Goal: Complete application form: Complete application form

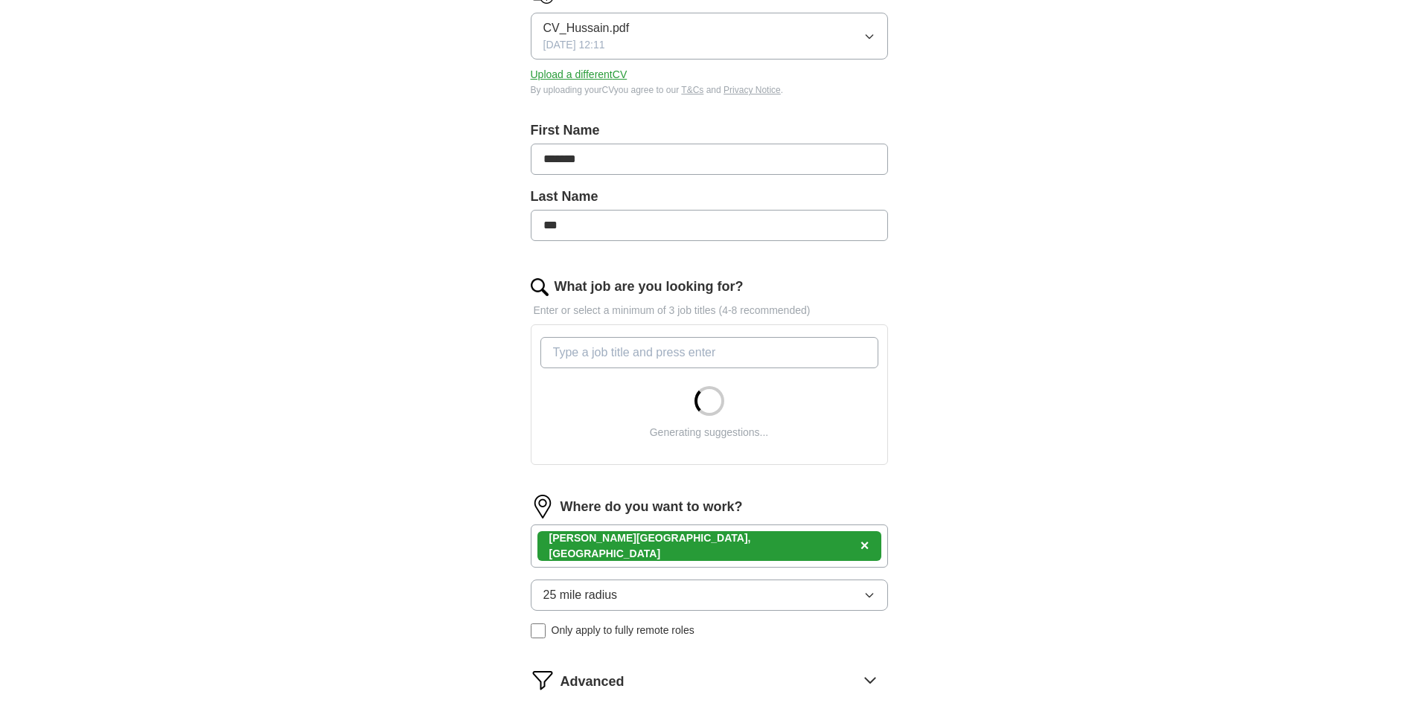
scroll to position [298, 0]
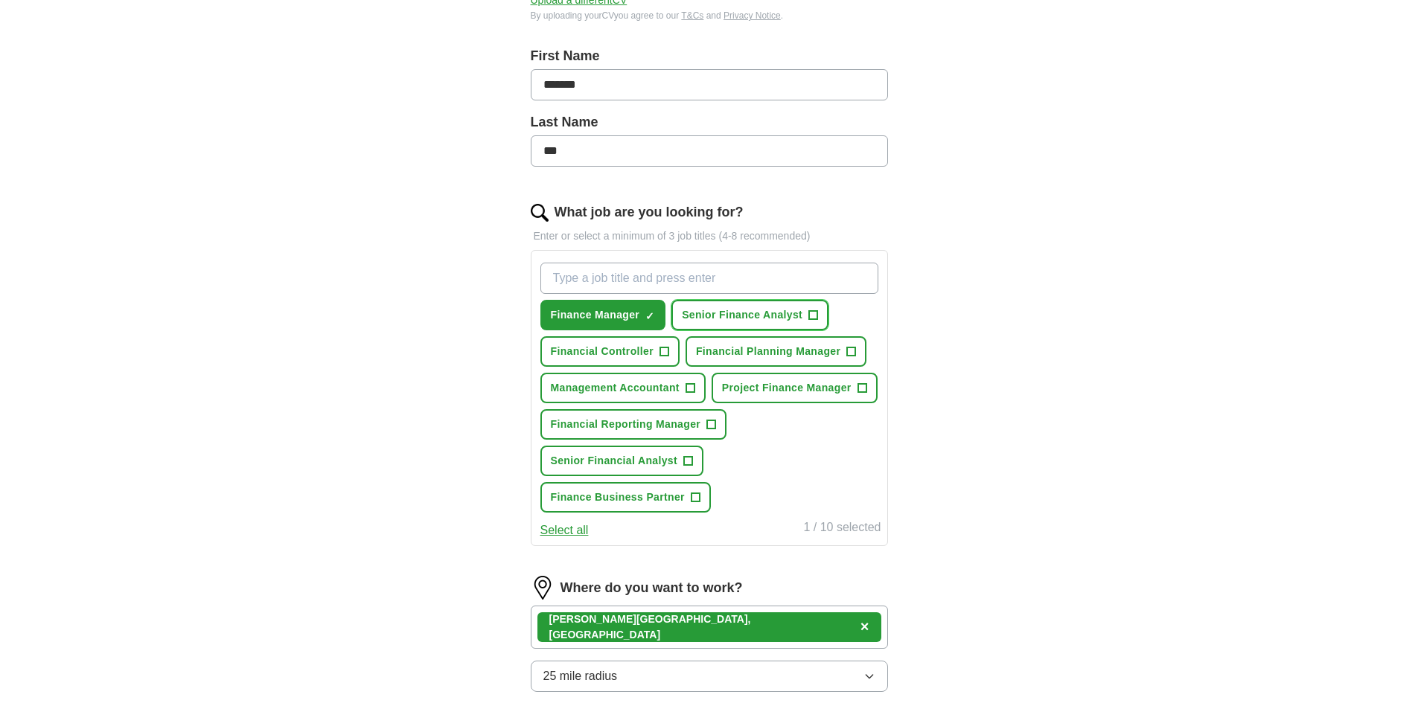
click at [810, 319] on span "+" at bounding box center [813, 316] width 9 height 12
click at [668, 349] on span "+" at bounding box center [663, 352] width 9 height 12
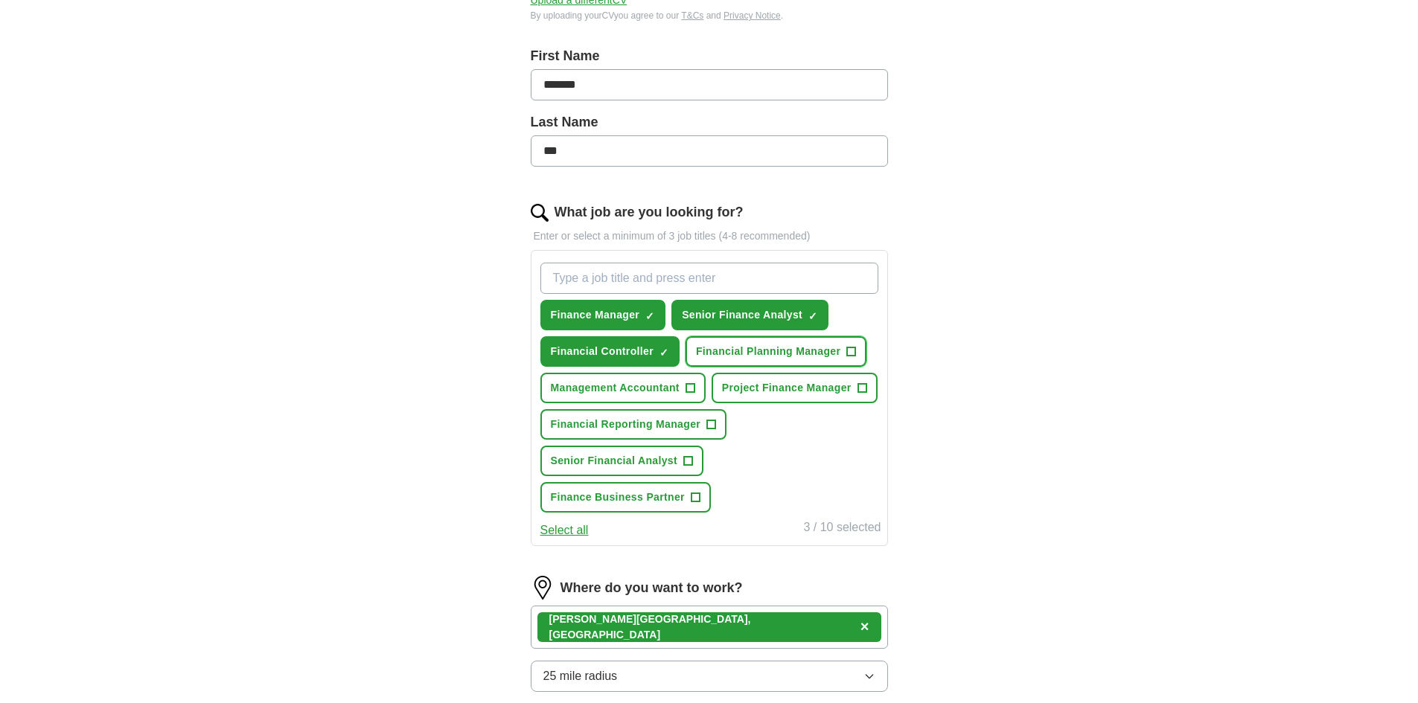
click at [836, 347] on span "Financial Planning Manager" at bounding box center [768, 352] width 144 height 16
click at [703, 388] on button "Management Accountant +" at bounding box center [622, 388] width 165 height 31
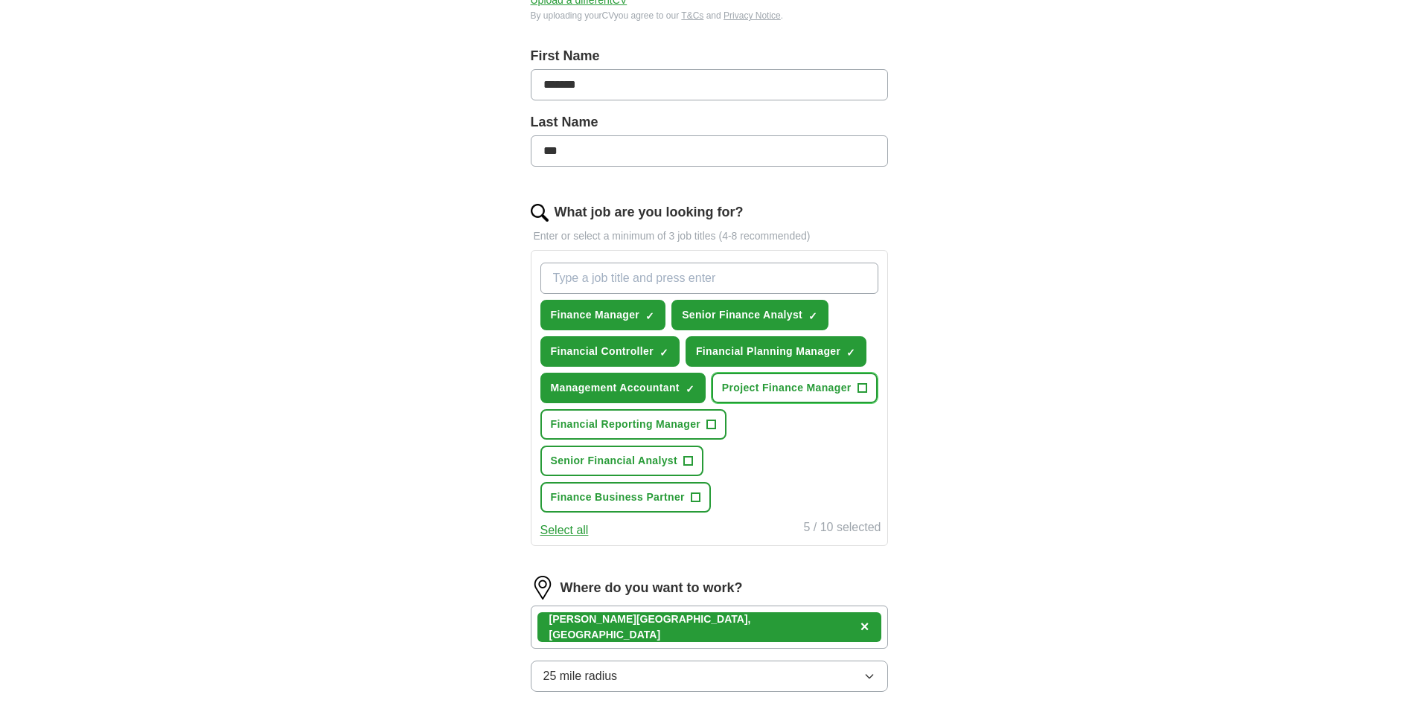
click at [740, 385] on span "Project Finance Manager" at bounding box center [786, 388] width 129 height 16
click at [674, 456] on span "Senior Financial Analyst" at bounding box center [614, 461] width 127 height 16
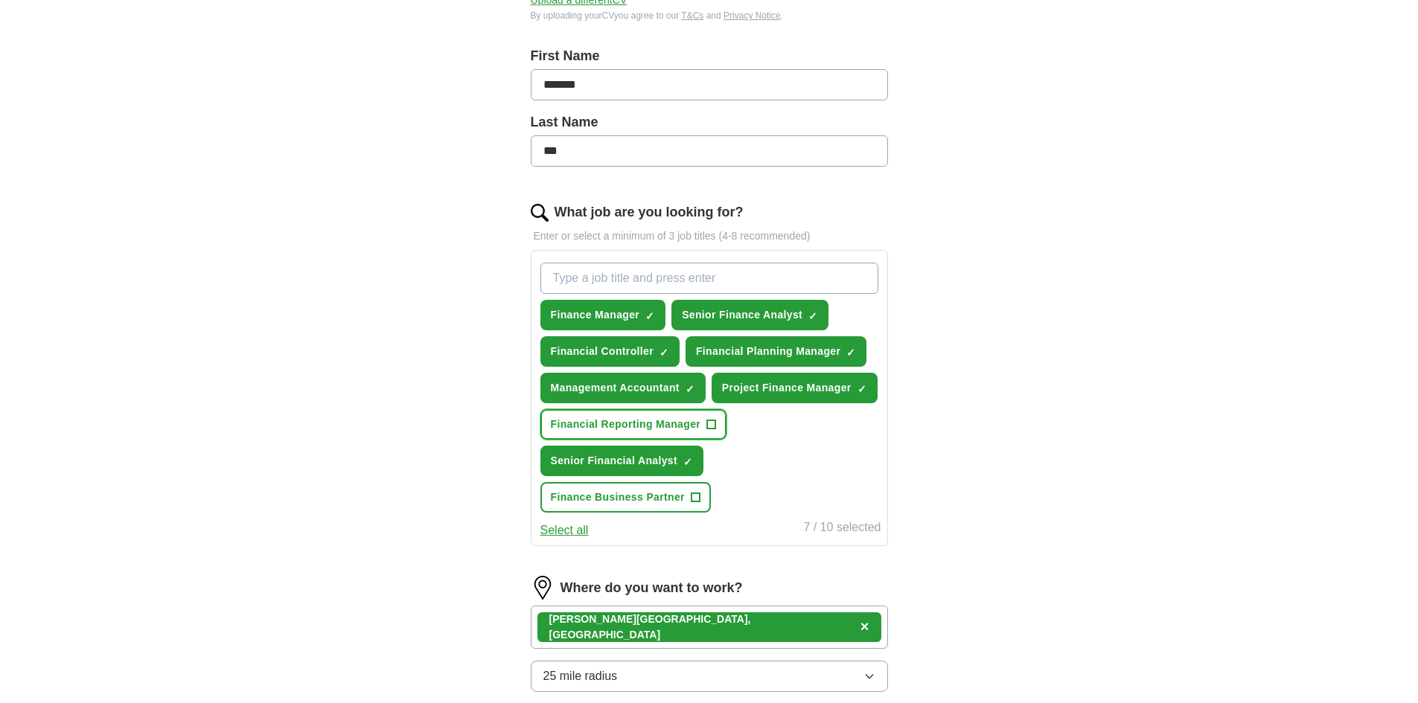
click at [685, 421] on span "Financial Reporting Manager" at bounding box center [626, 425] width 150 height 16
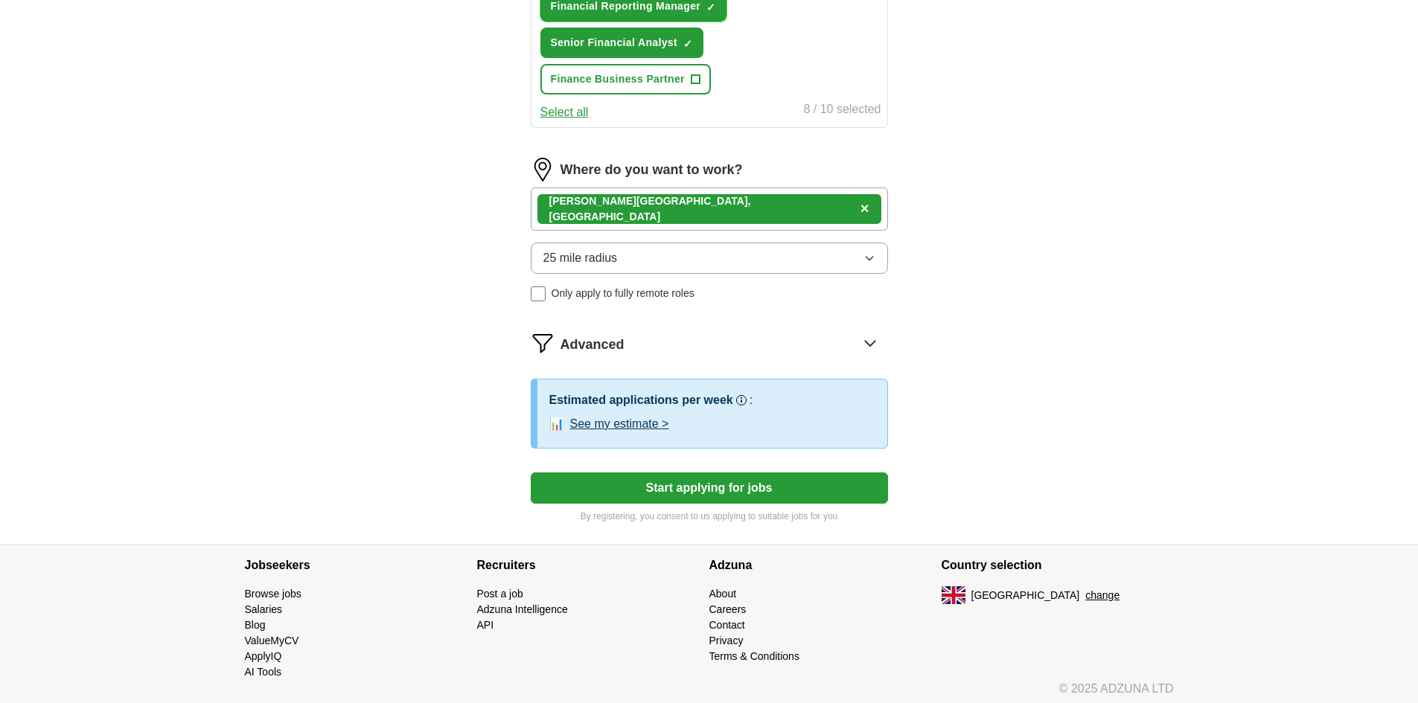
scroll to position [723, 0]
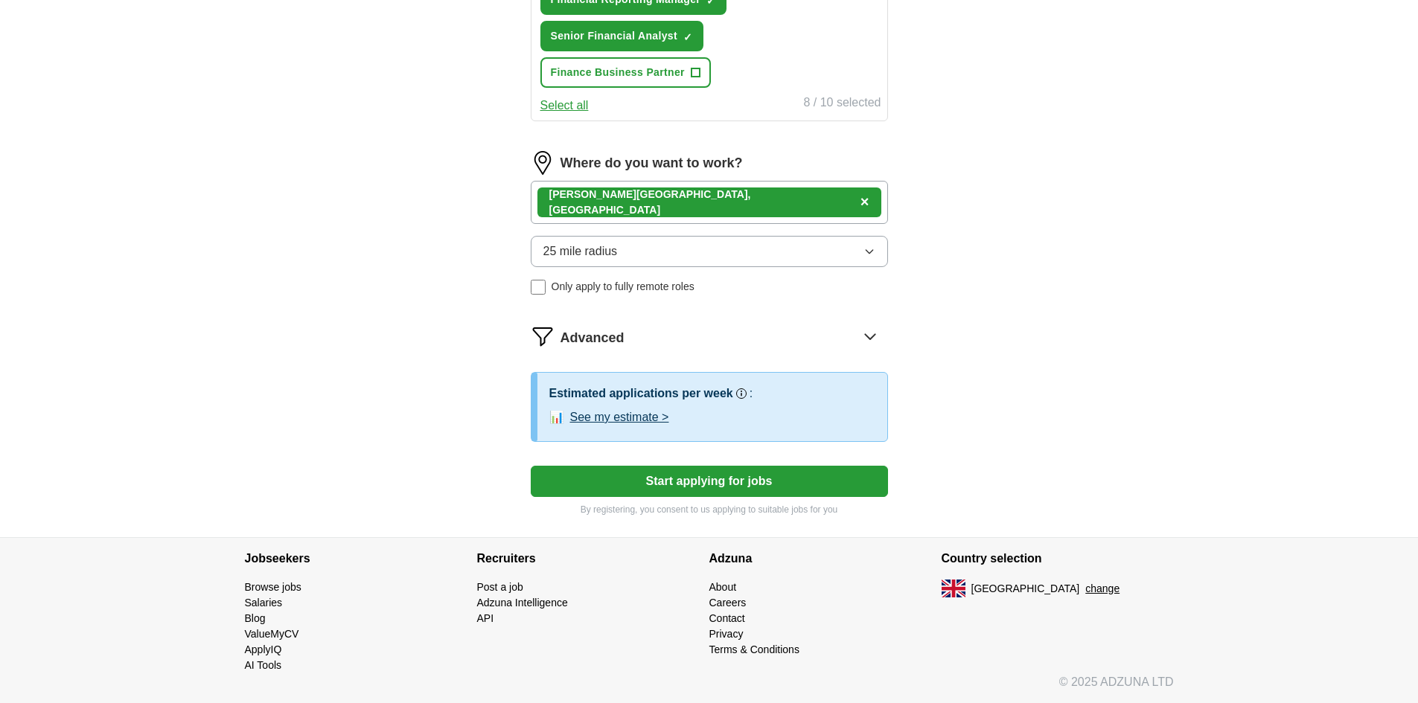
click at [704, 470] on button "Start applying for jobs" at bounding box center [709, 481] width 357 height 31
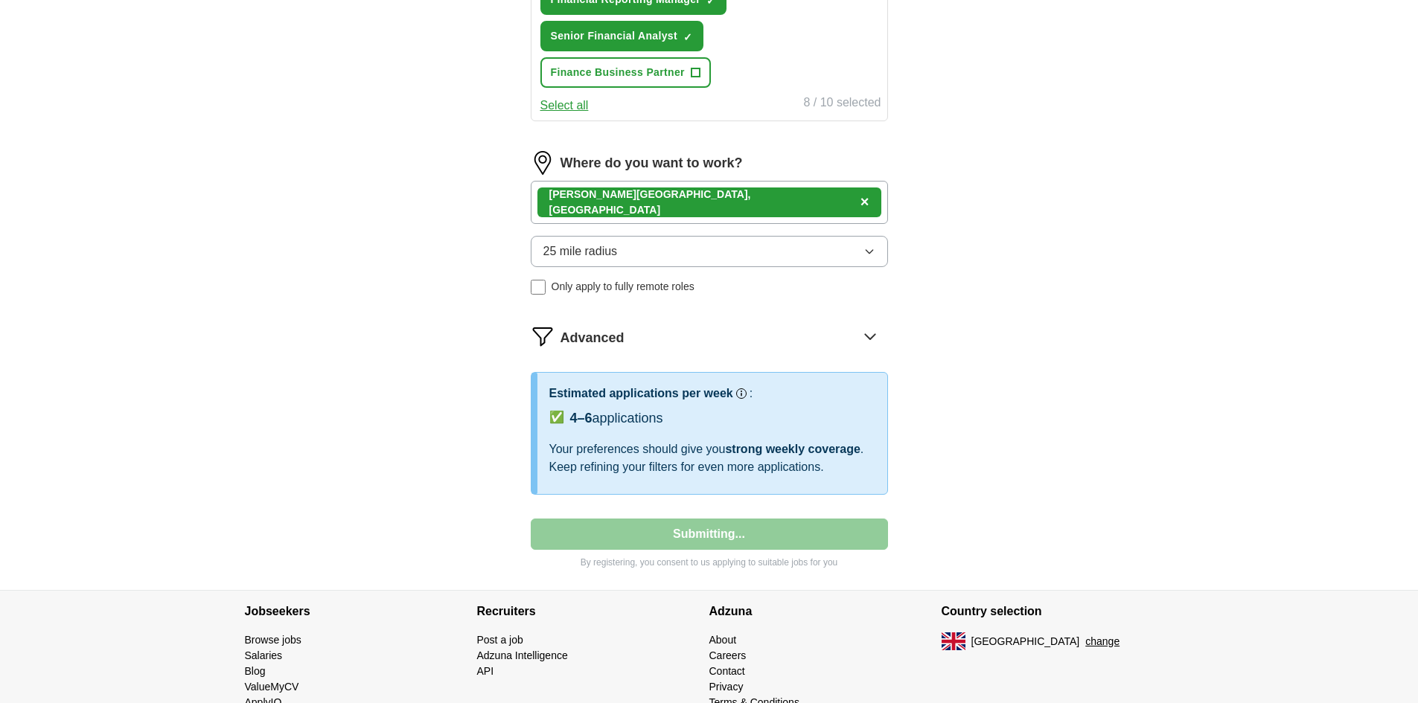
select select "**"
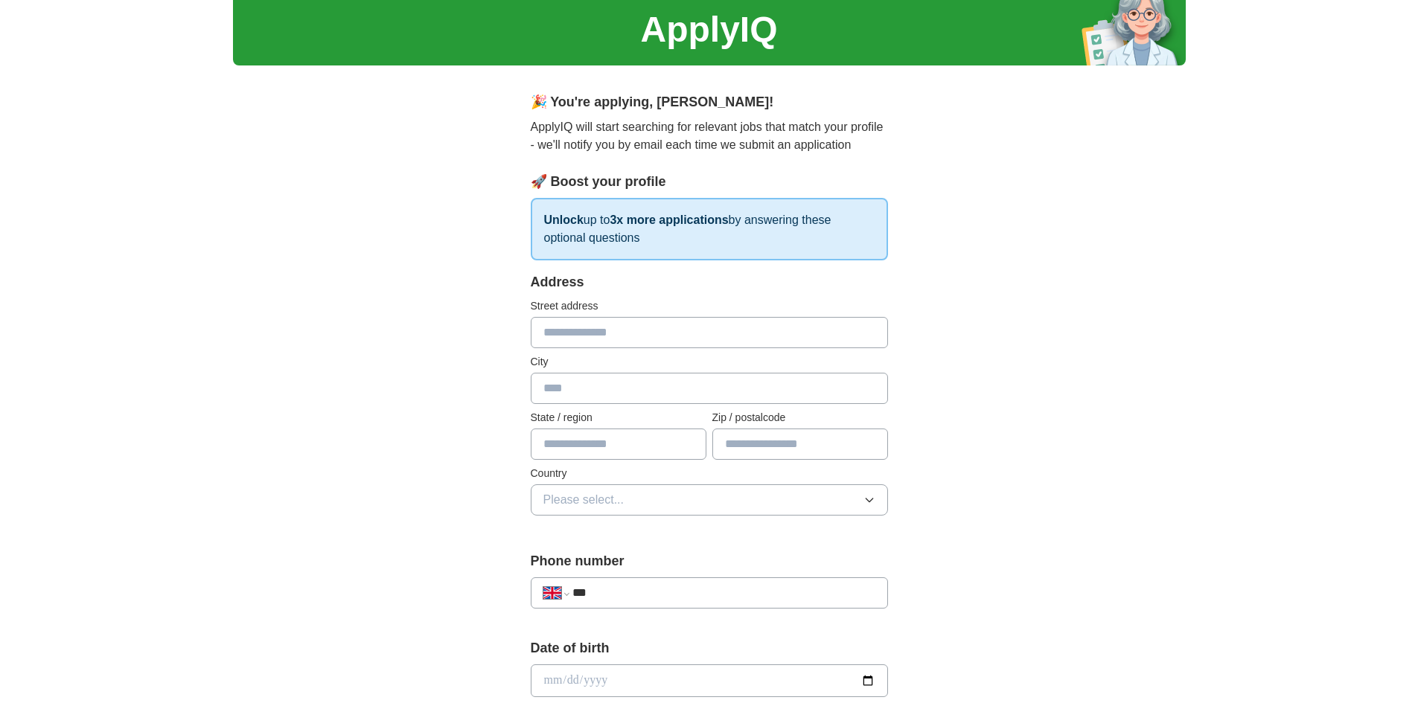
scroll to position [74, 0]
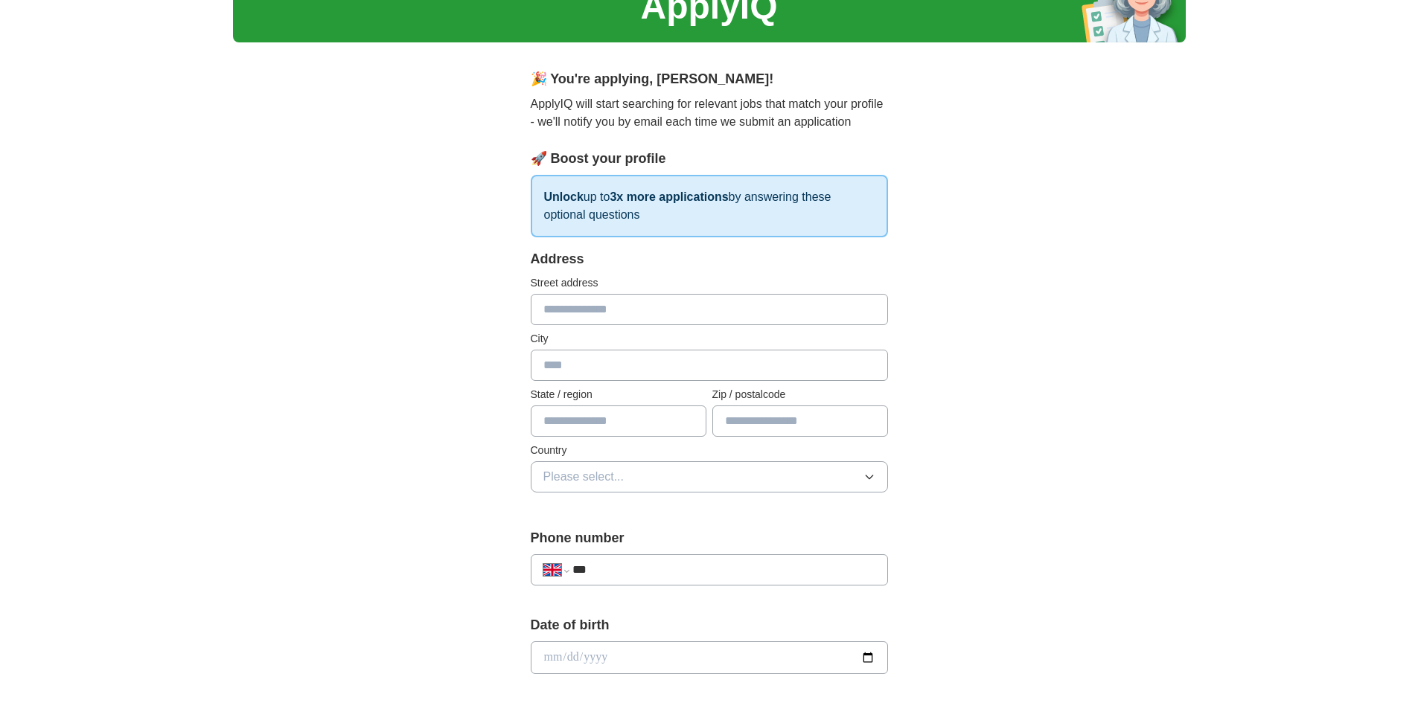
click at [647, 298] on input "text" at bounding box center [709, 309] width 357 height 31
type input "**********"
type input "******"
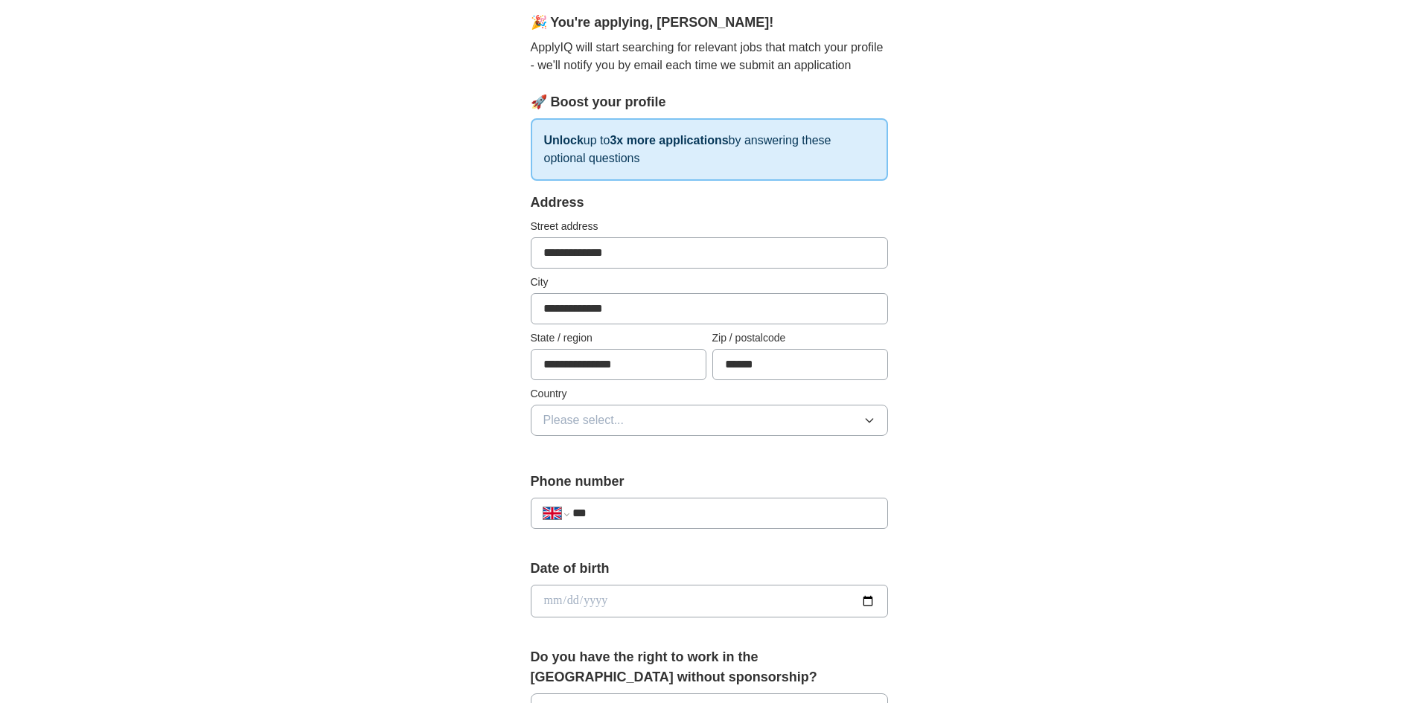
scroll to position [134, 0]
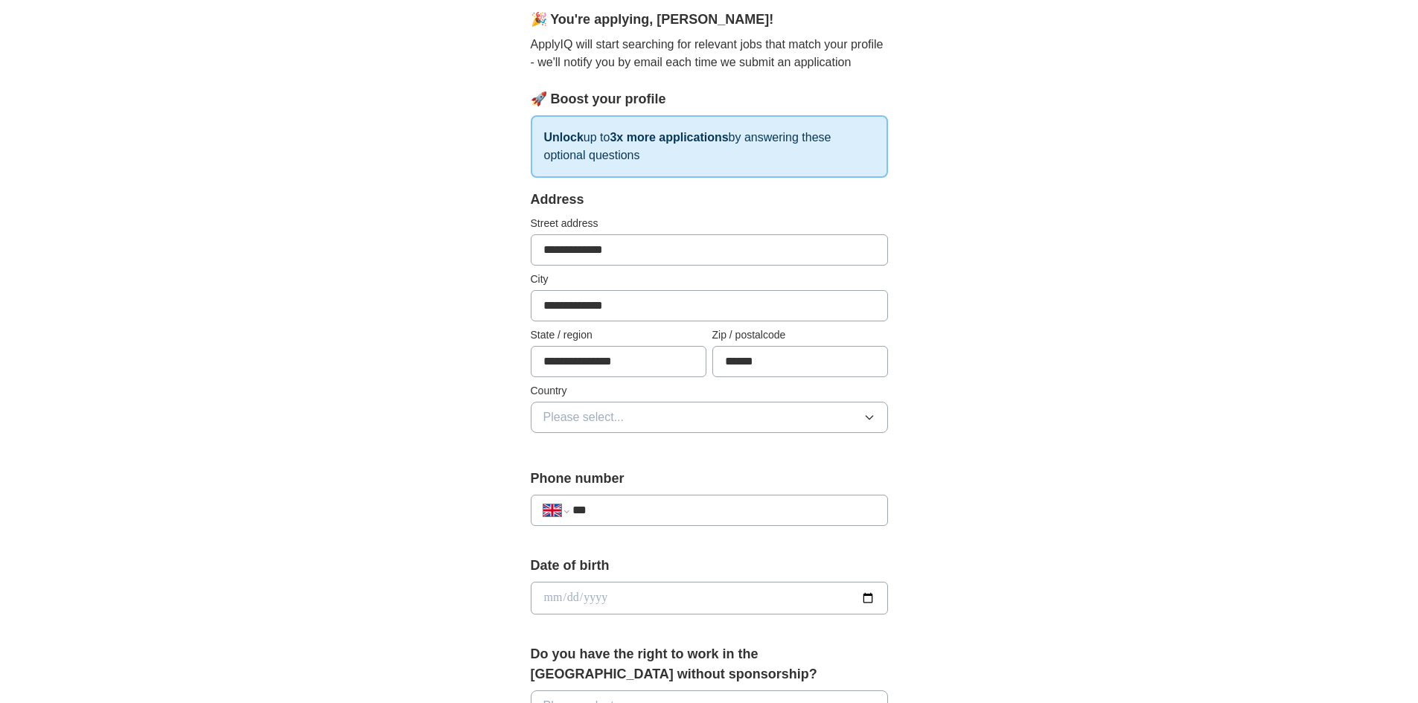
click at [679, 407] on button "Please select..." at bounding box center [709, 417] width 357 height 31
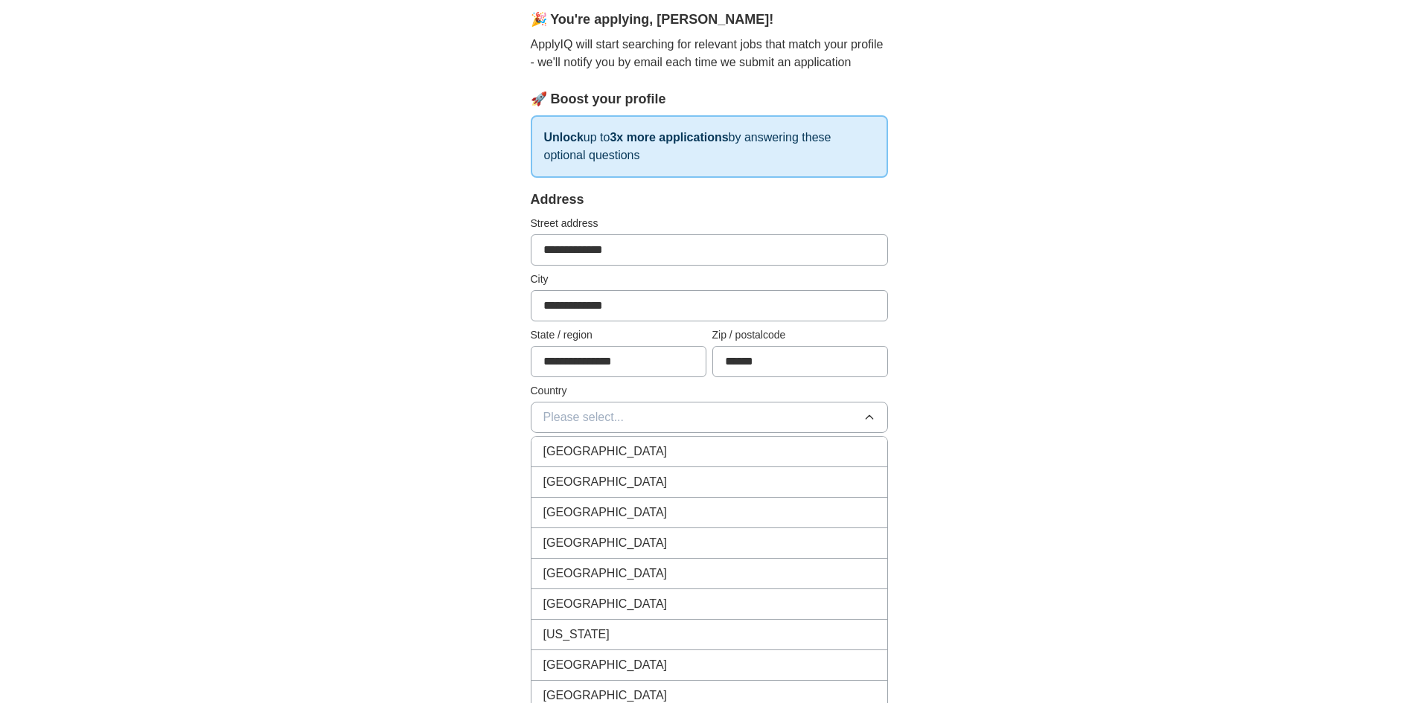
click at [682, 451] on div "[GEOGRAPHIC_DATA]" at bounding box center [709, 452] width 332 height 18
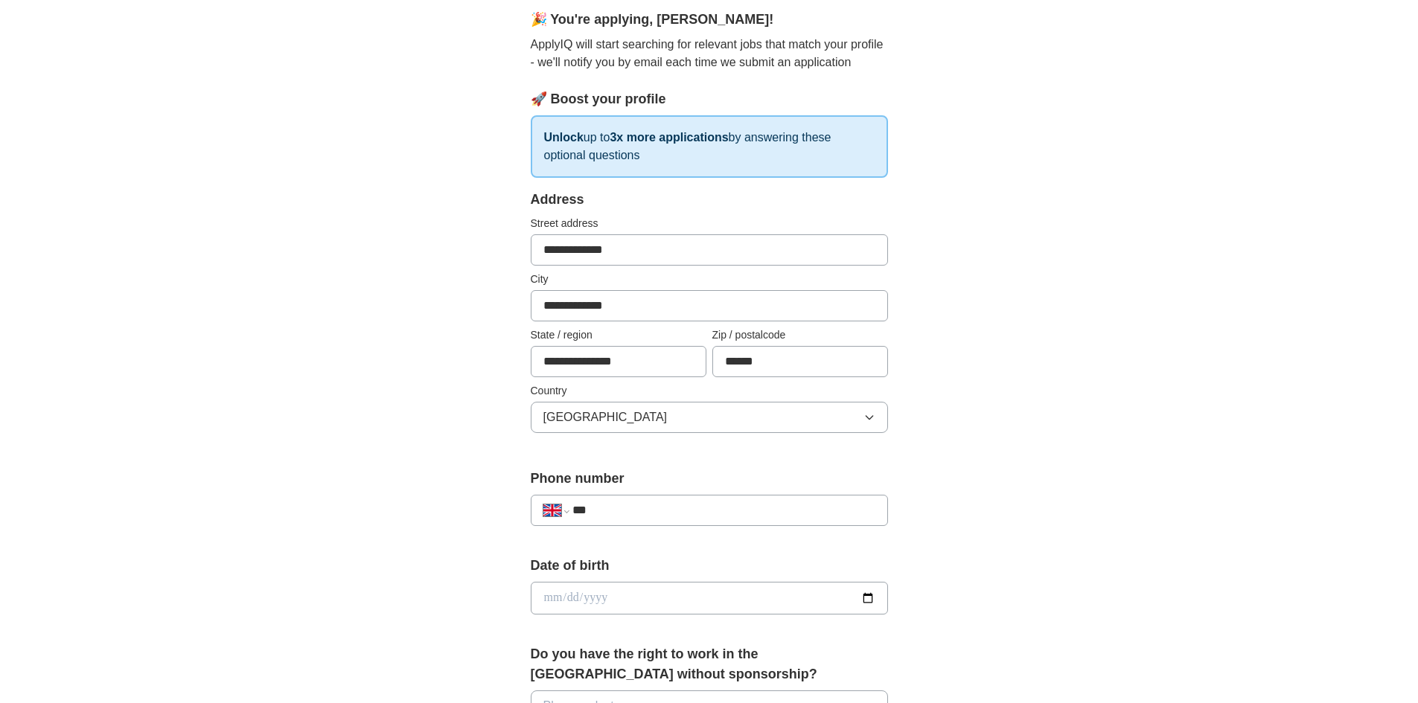
click at [697, 513] on input "***" at bounding box center [723, 511] width 302 height 18
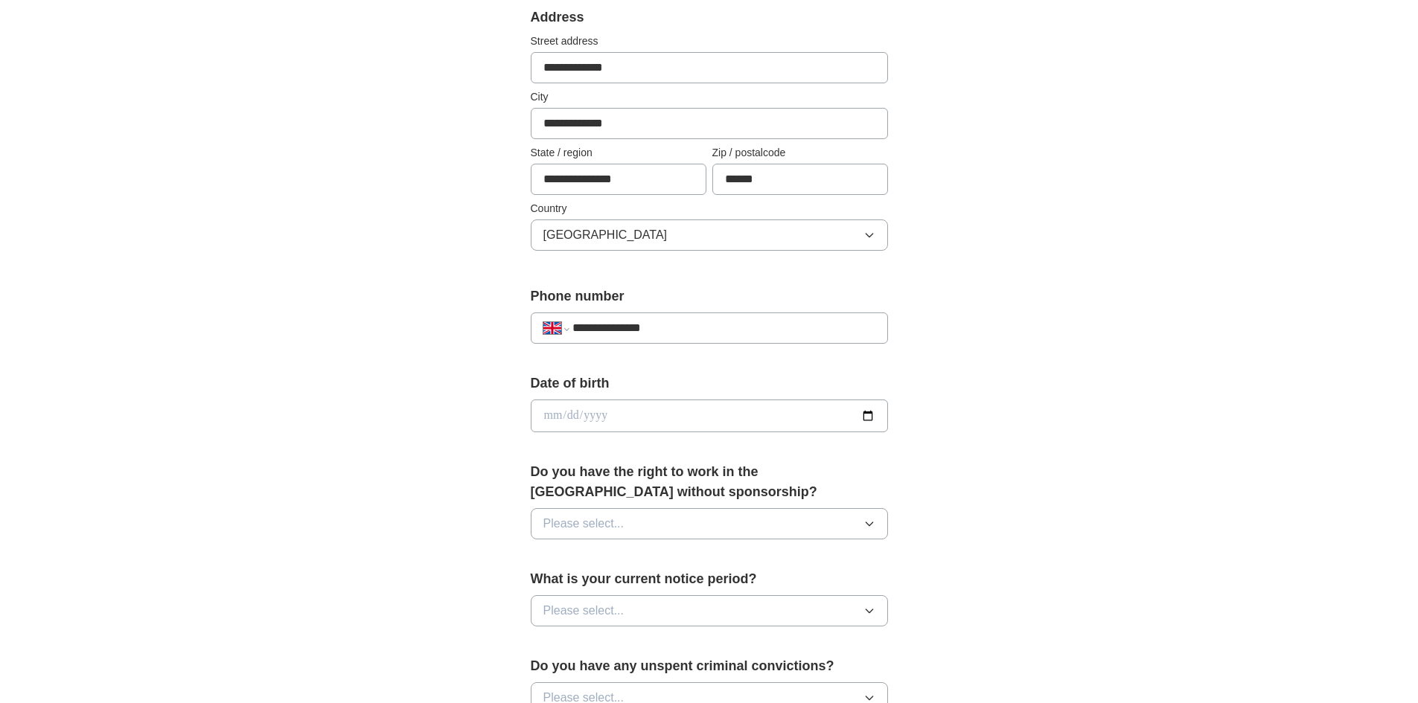
scroll to position [432, 0]
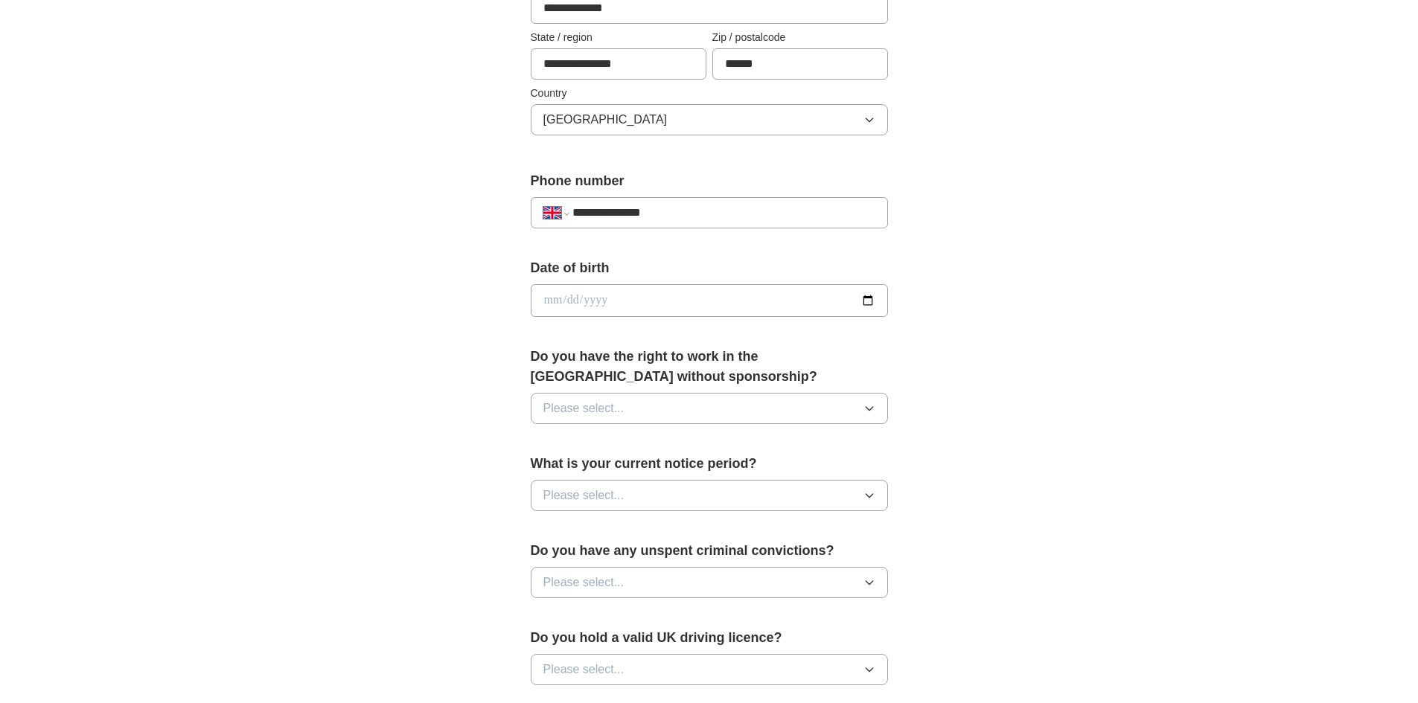
type input "**********"
click at [1047, 516] on div "**********" at bounding box center [709, 281] width 953 height 1335
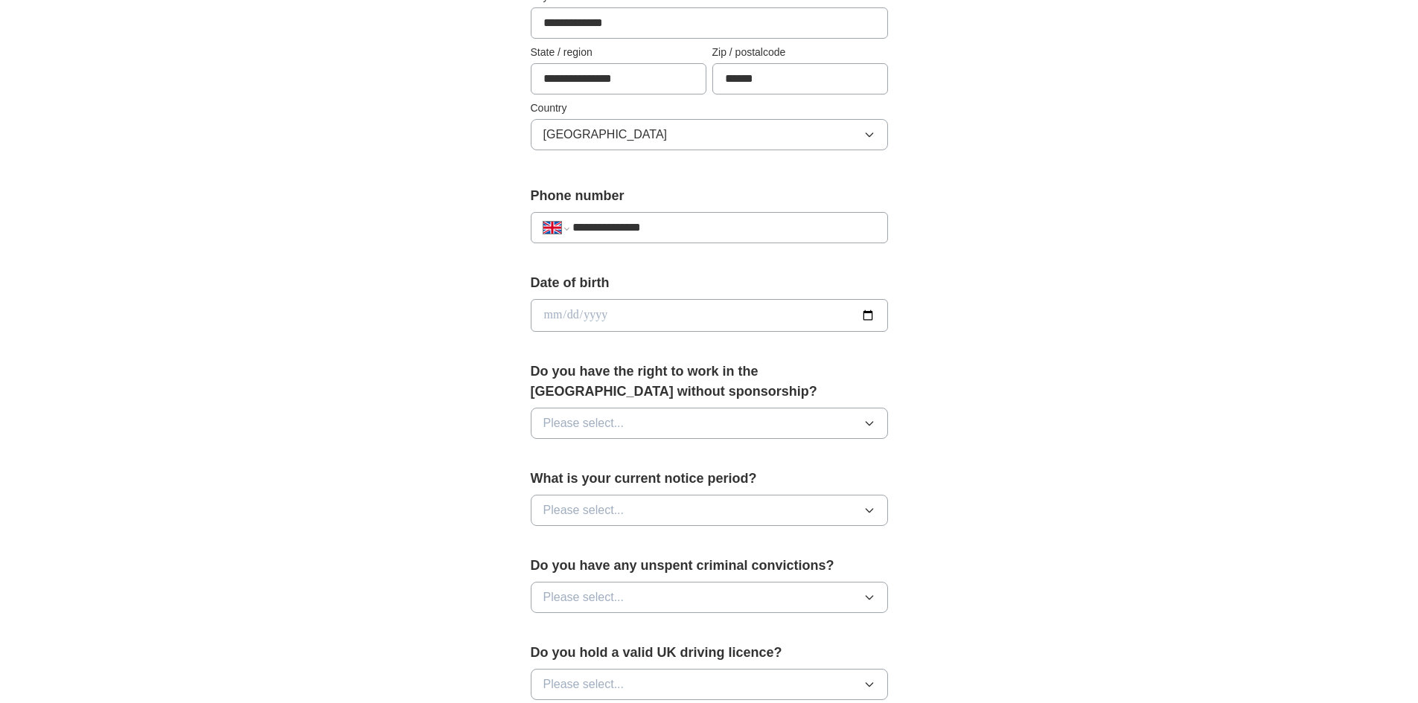
scroll to position [447, 0]
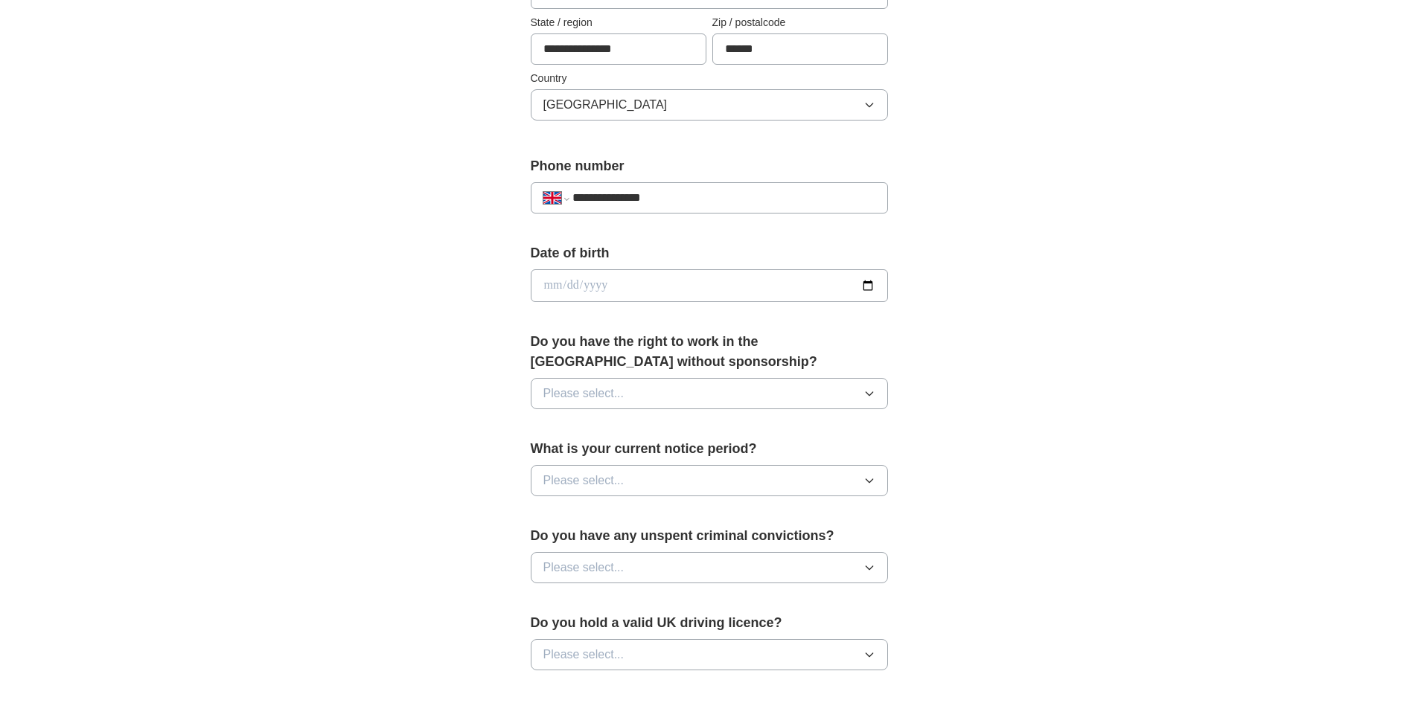
click at [714, 285] on input "date" at bounding box center [709, 285] width 357 height 33
click at [819, 385] on button "Please select..." at bounding box center [709, 393] width 357 height 31
click at [791, 433] on div "Yes" at bounding box center [709, 428] width 332 height 18
click at [784, 484] on button "Please select..." at bounding box center [709, 480] width 357 height 31
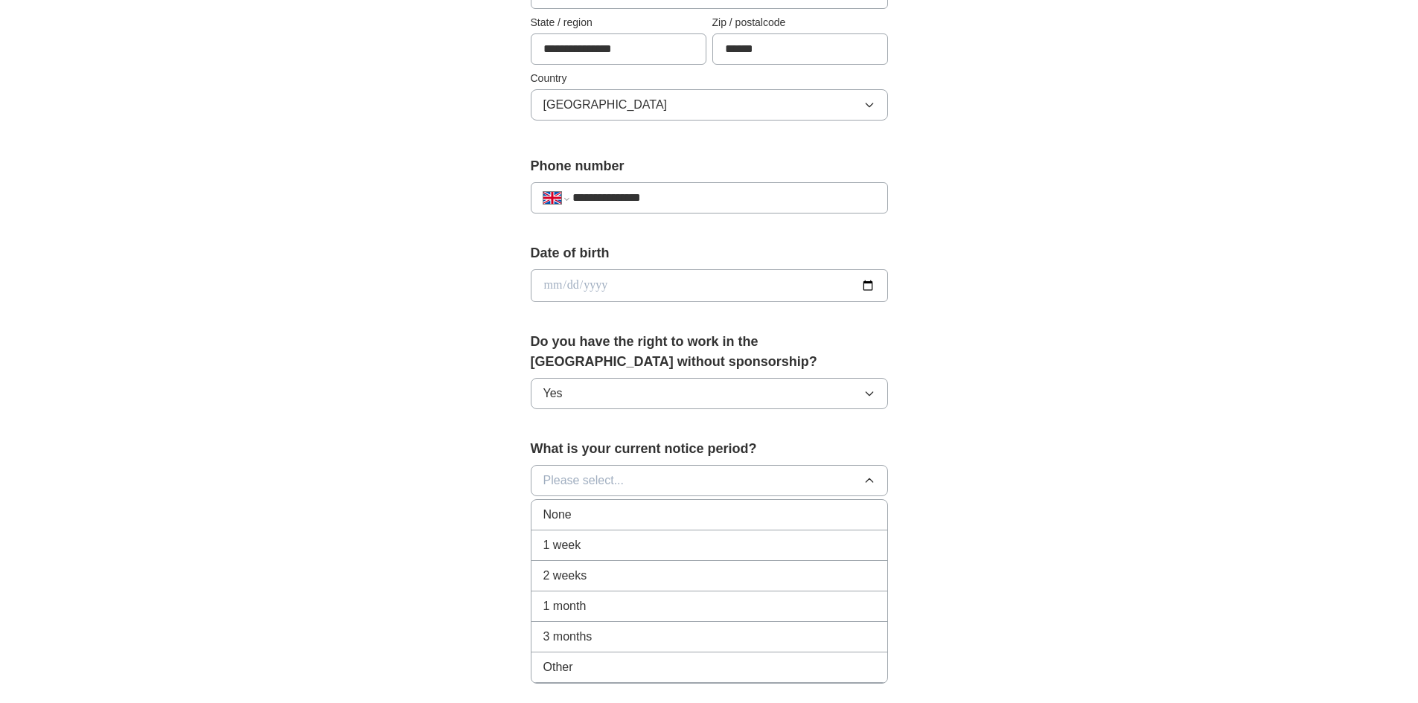
click at [781, 532] on li "1 week" at bounding box center [709, 546] width 356 height 31
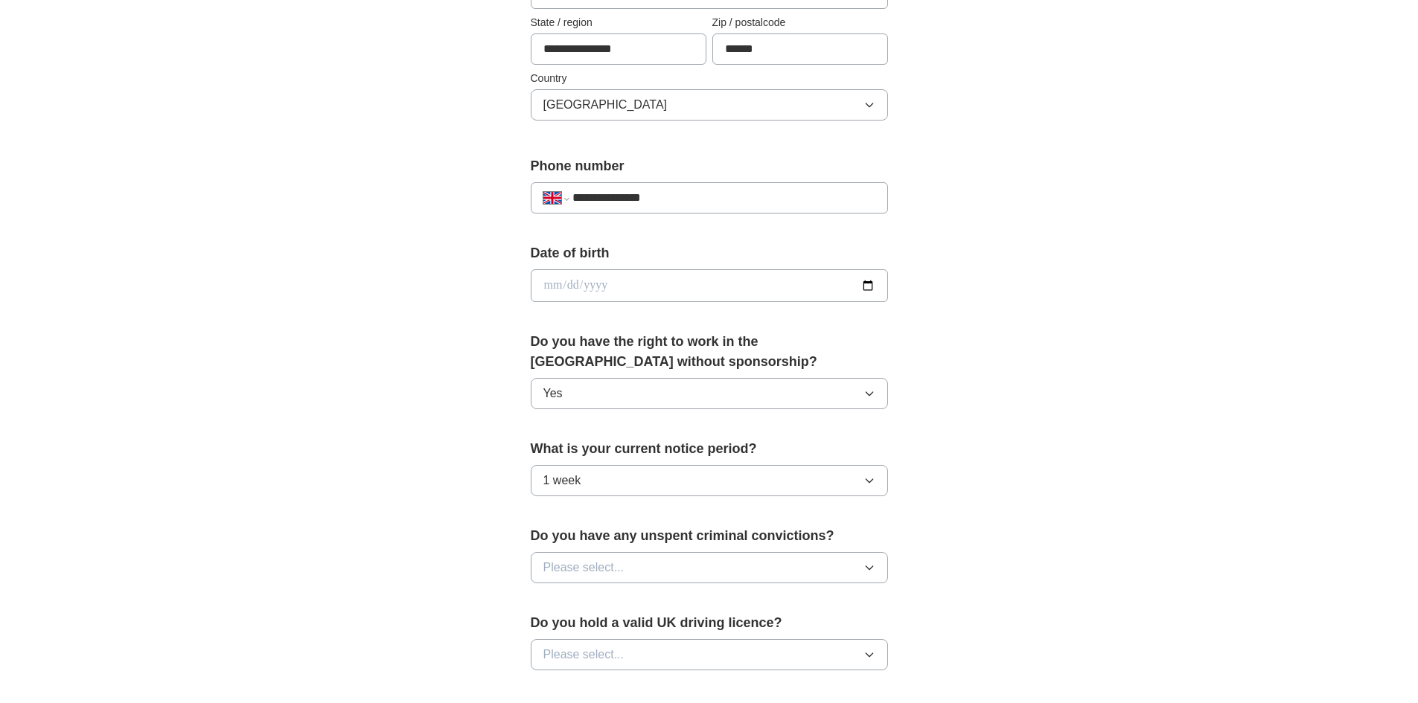
click at [825, 575] on button "Please select..." at bounding box center [709, 567] width 357 height 31
click at [814, 630] on div "No" at bounding box center [709, 633] width 332 height 18
click at [813, 649] on button "Please select..." at bounding box center [709, 654] width 357 height 31
click at [813, 678] on li "Yes" at bounding box center [709, 689] width 356 height 31
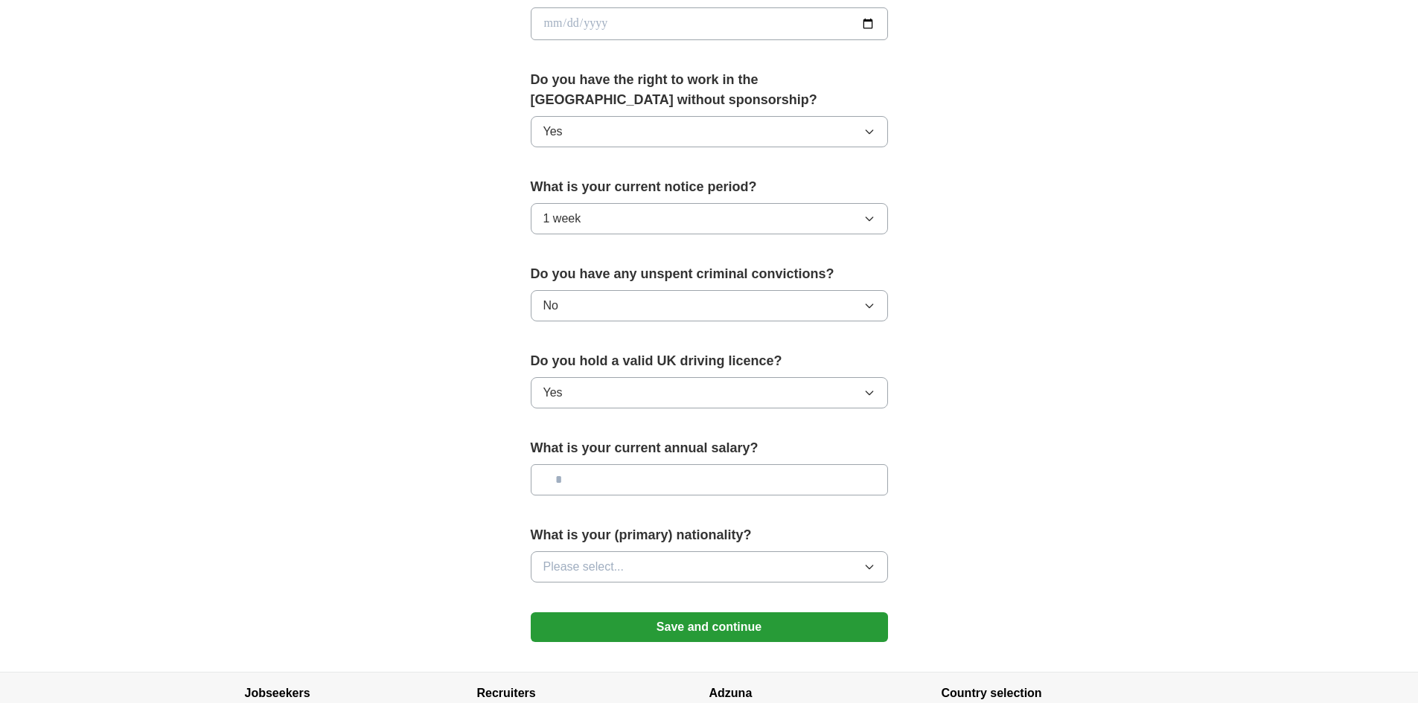
scroll to position [744, 0]
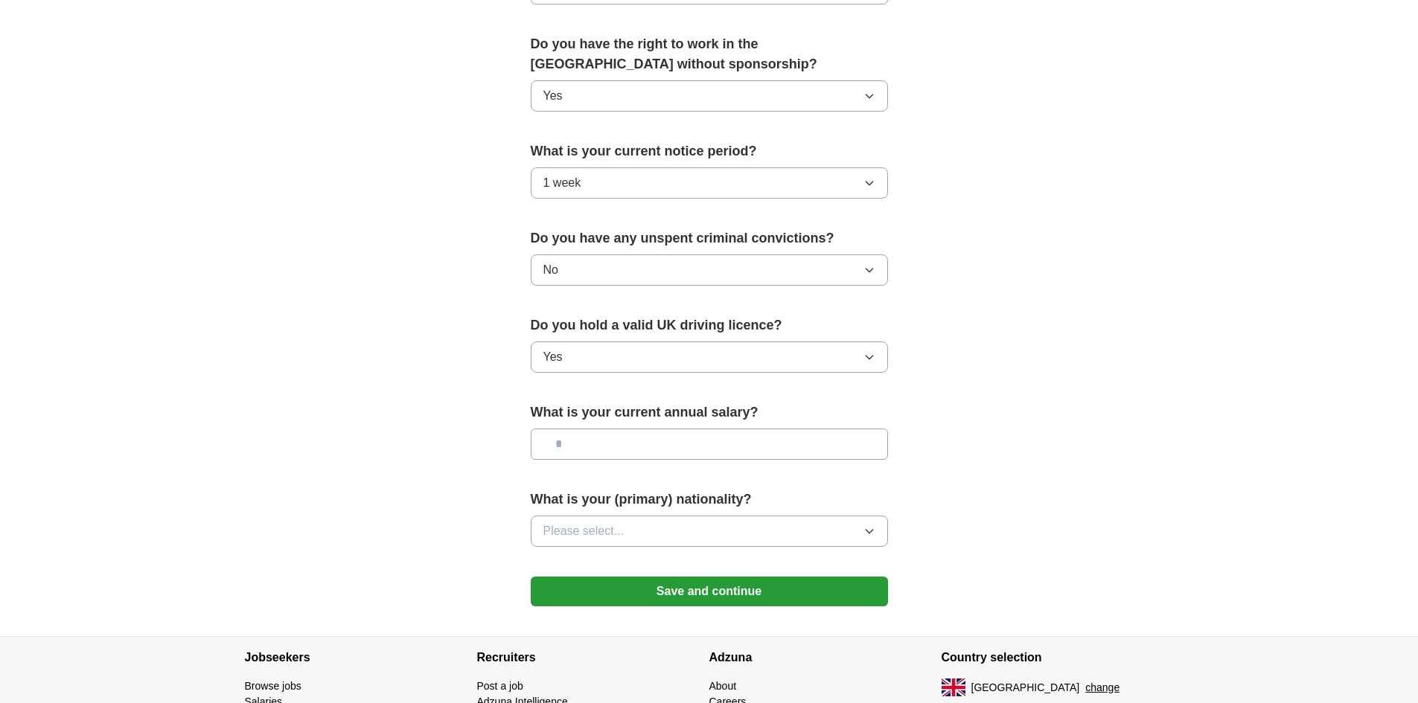
click at [877, 457] on input "text" at bounding box center [709, 444] width 357 height 31
click at [828, 534] on button "Please select..." at bounding box center [709, 531] width 357 height 31
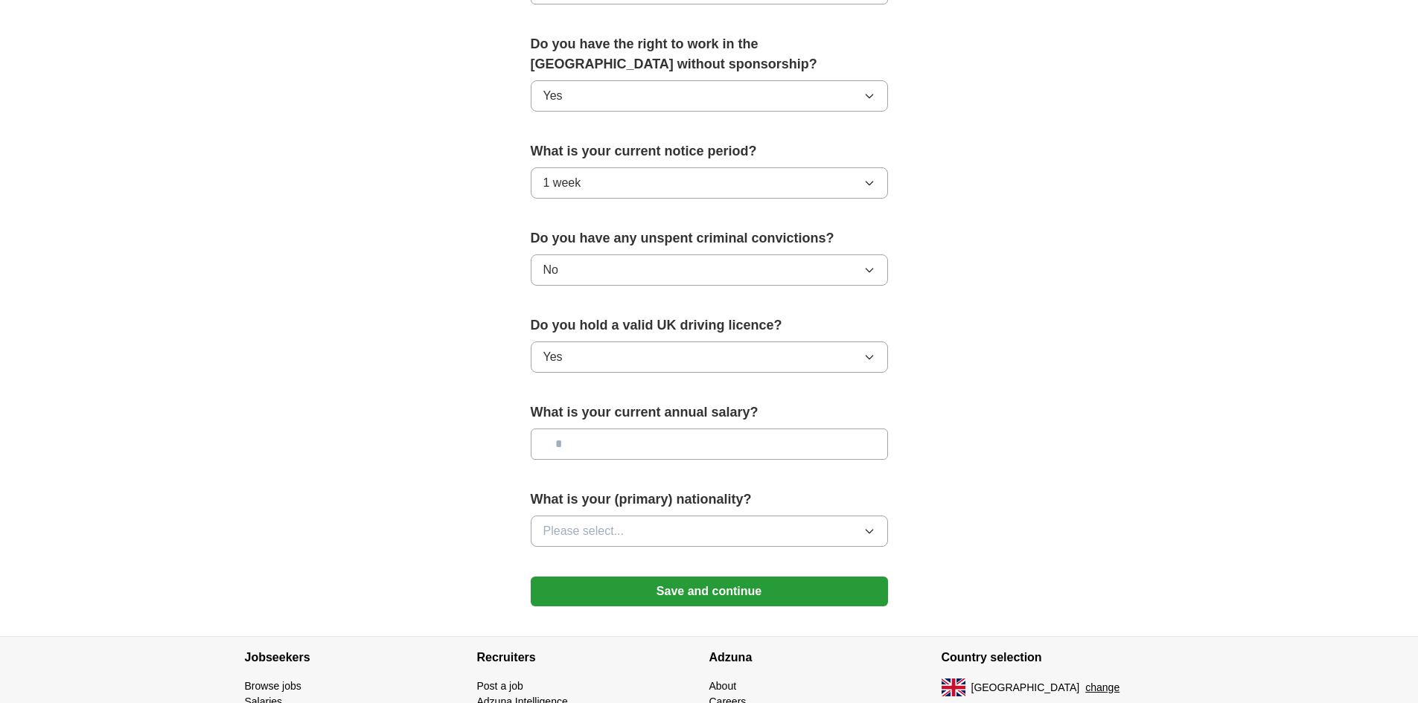
click at [811, 582] on button "Save and continue" at bounding box center [709, 592] width 357 height 30
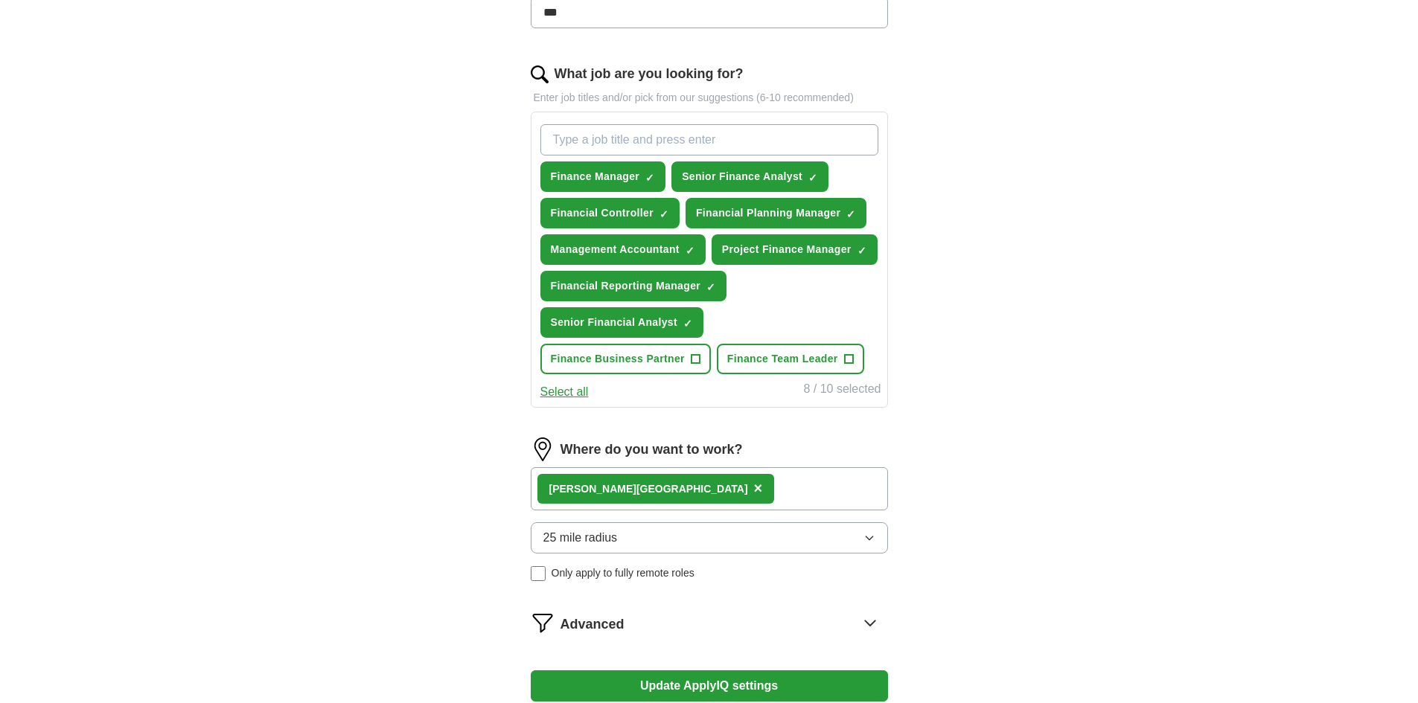
scroll to position [441, 0]
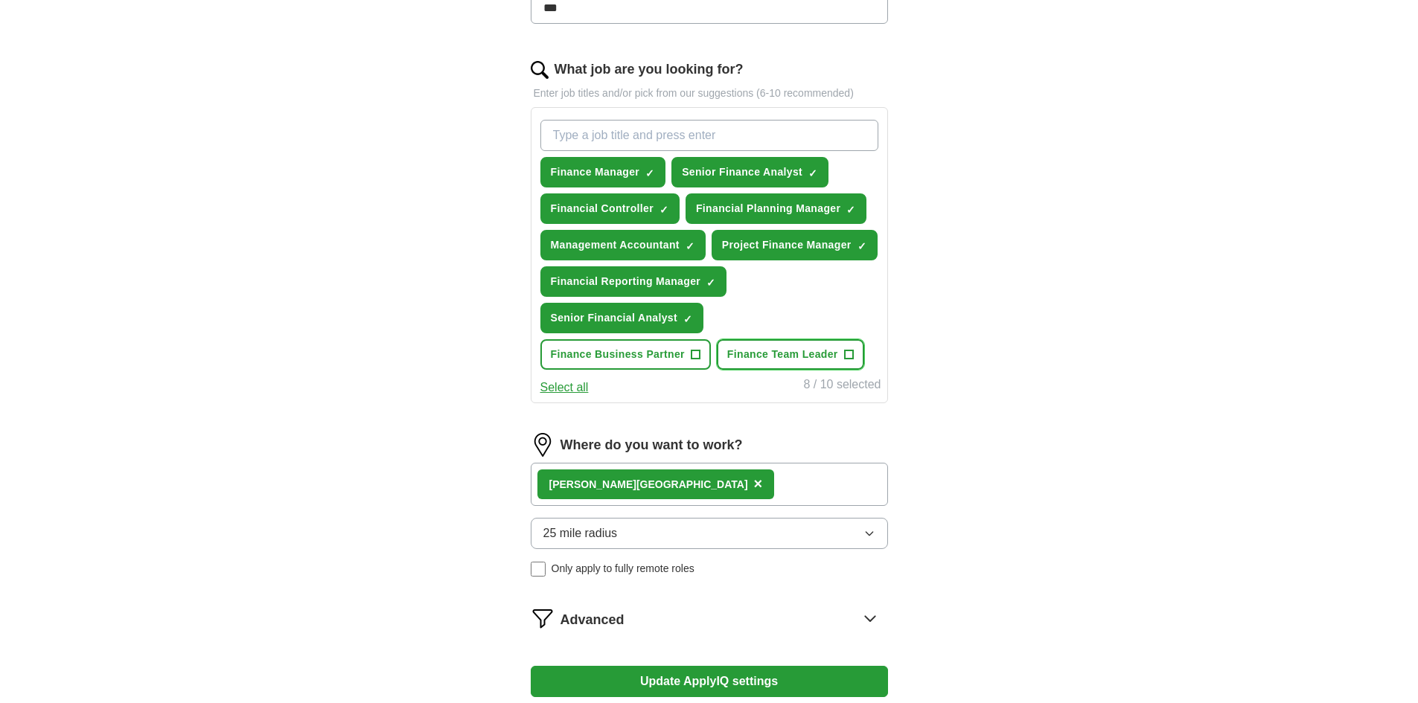
click at [793, 360] on span "Finance Team Leader" at bounding box center [782, 355] width 111 height 16
click at [679, 364] on button "Finance Business Partner +" at bounding box center [625, 354] width 170 height 31
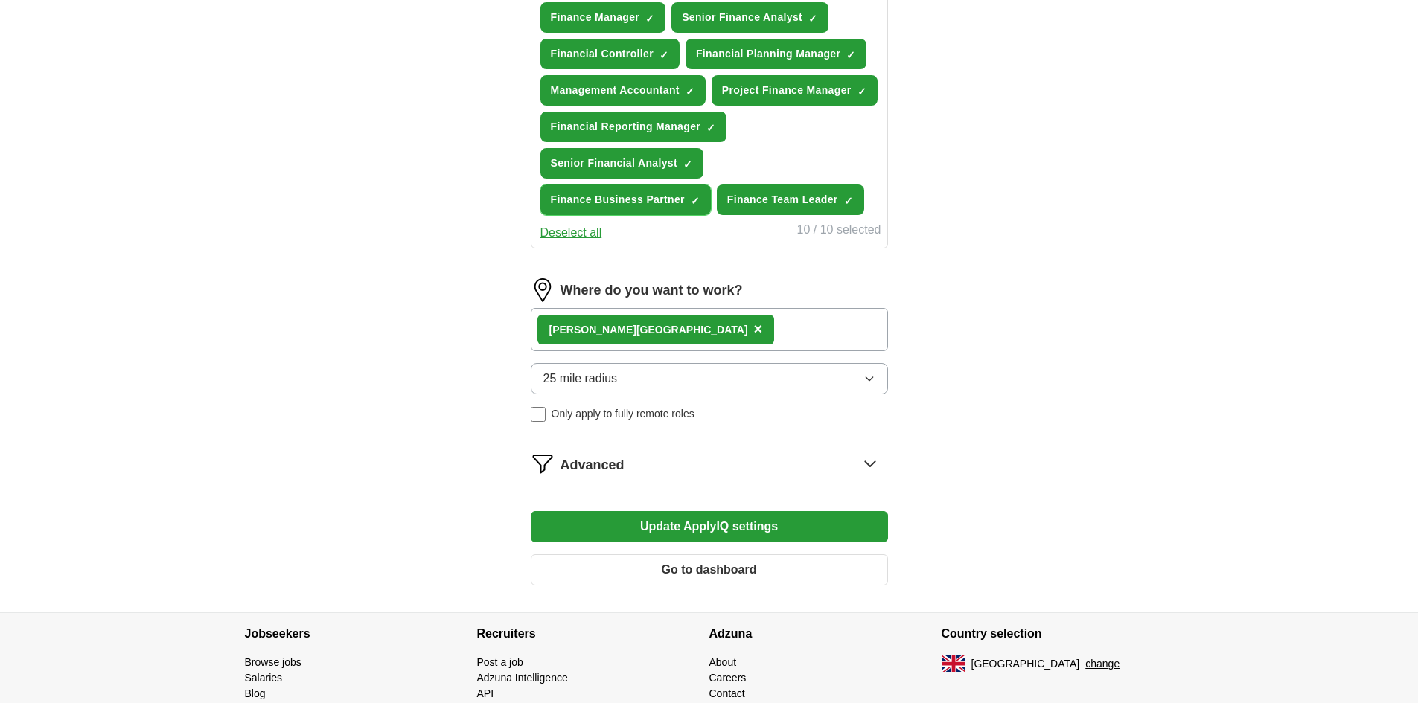
scroll to position [671, 0]
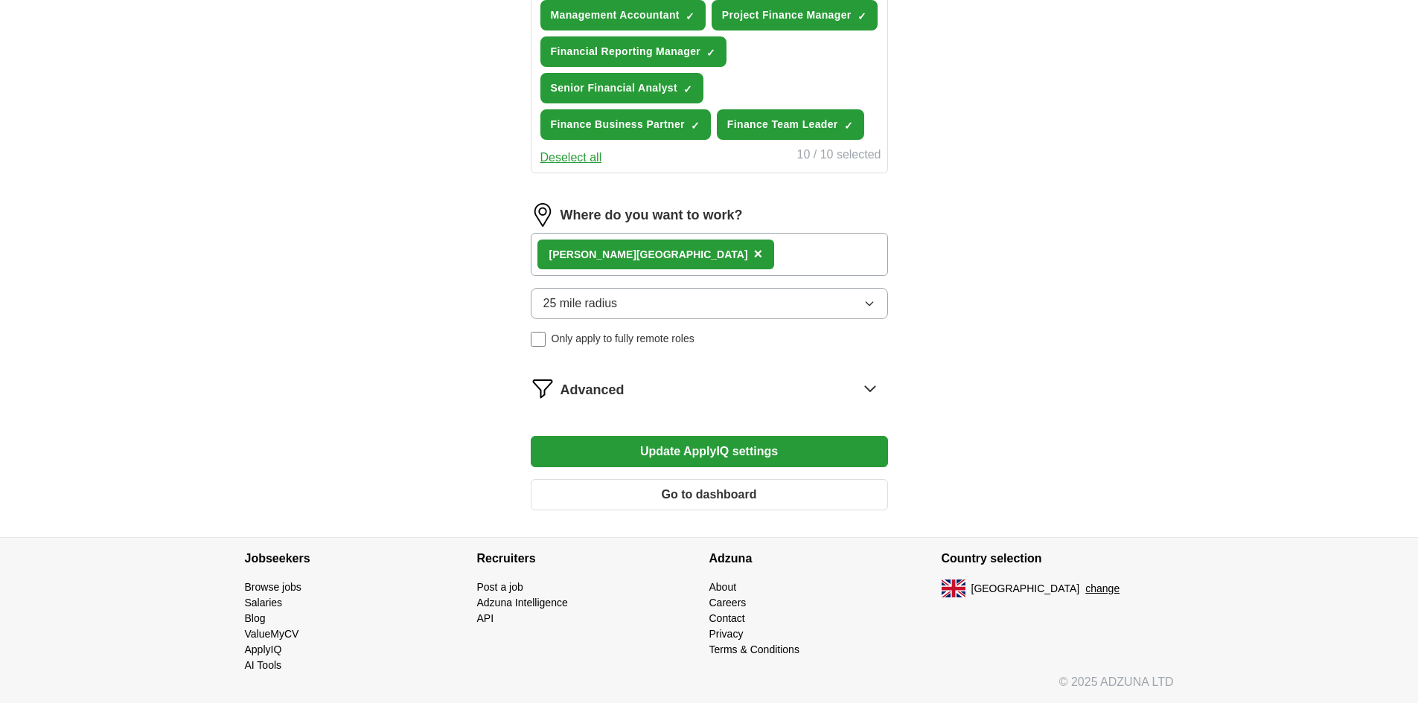
click at [746, 459] on button "Update ApplyIQ settings" at bounding box center [709, 451] width 357 height 31
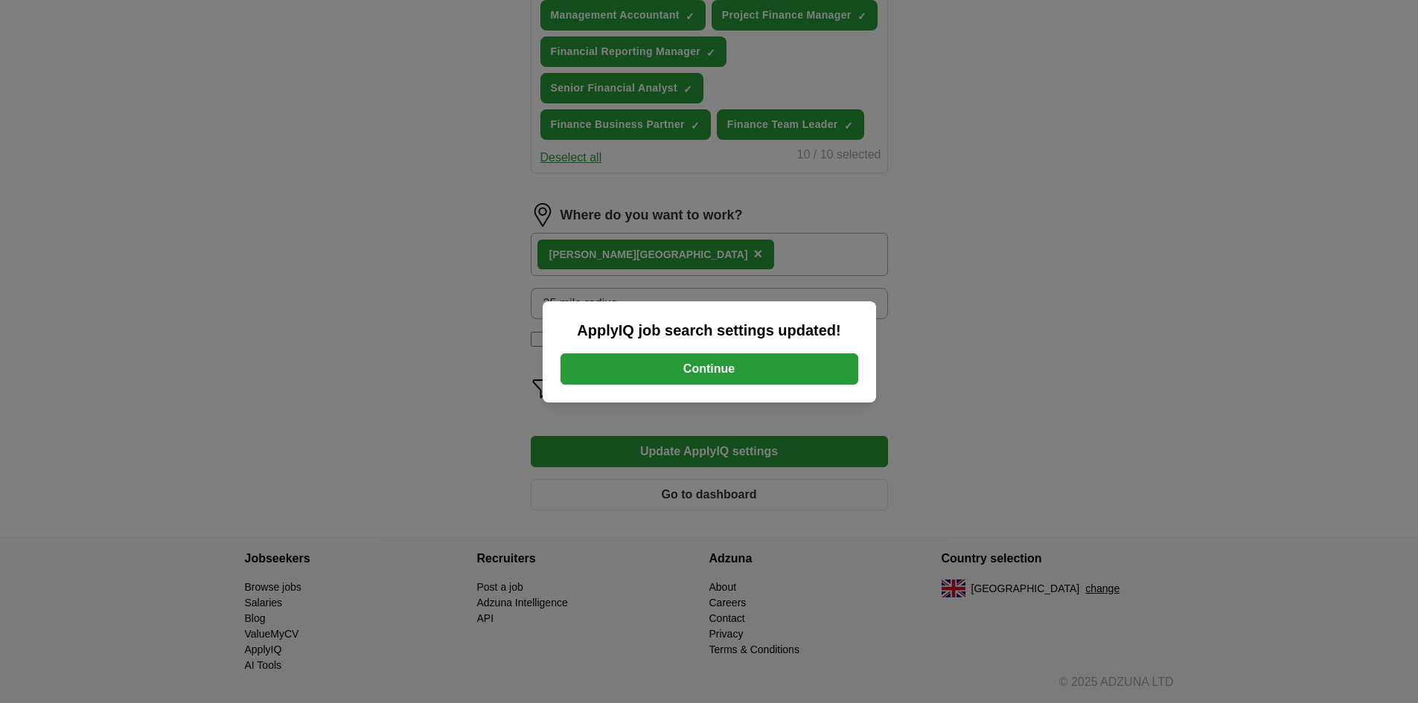
click at [744, 372] on button "Continue" at bounding box center [709, 368] width 298 height 31
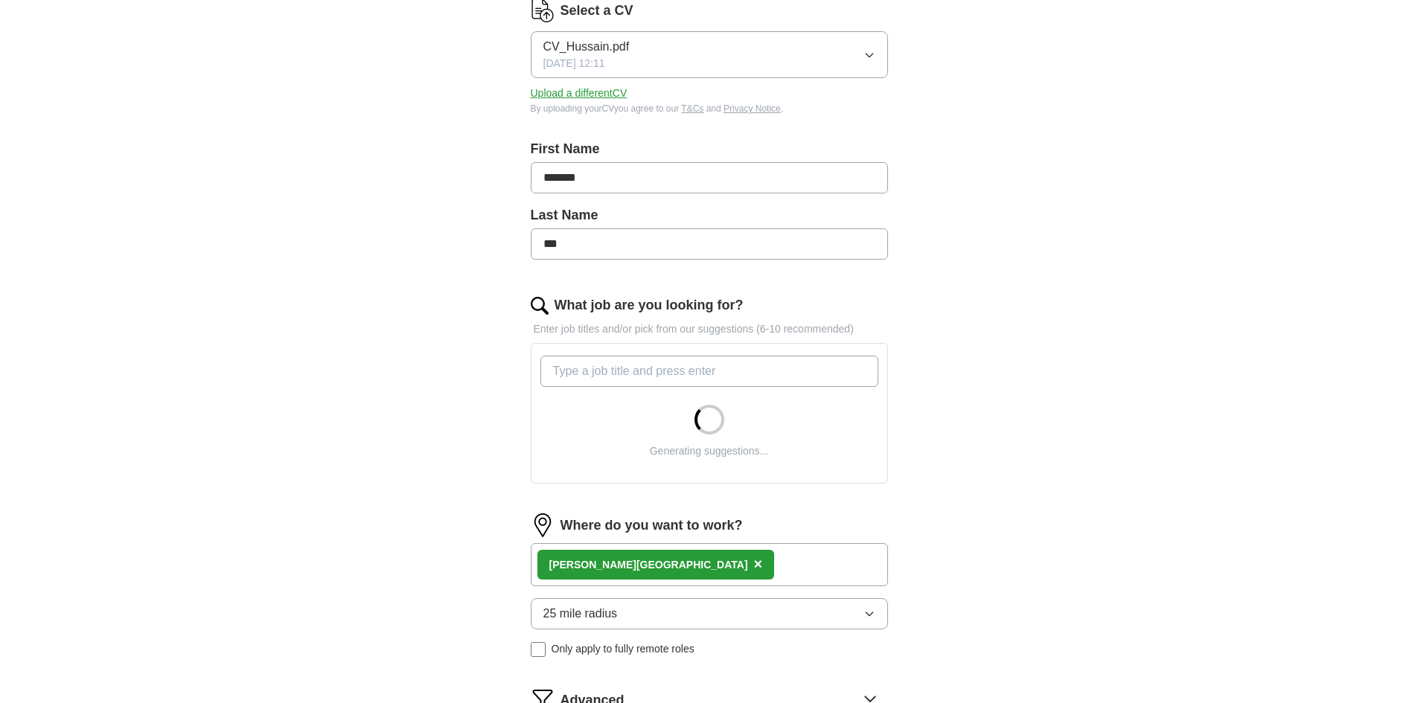
scroll to position [447, 0]
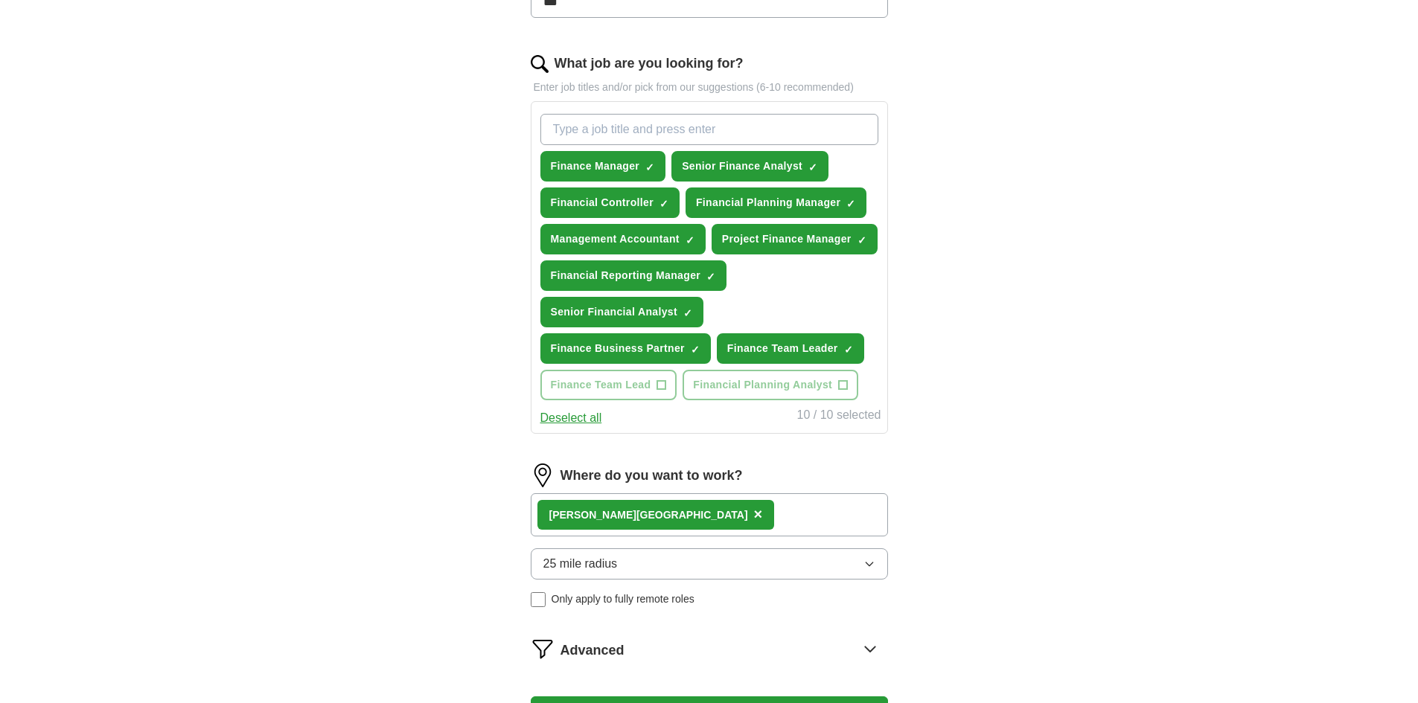
click at [879, 649] on icon at bounding box center [870, 649] width 24 height 24
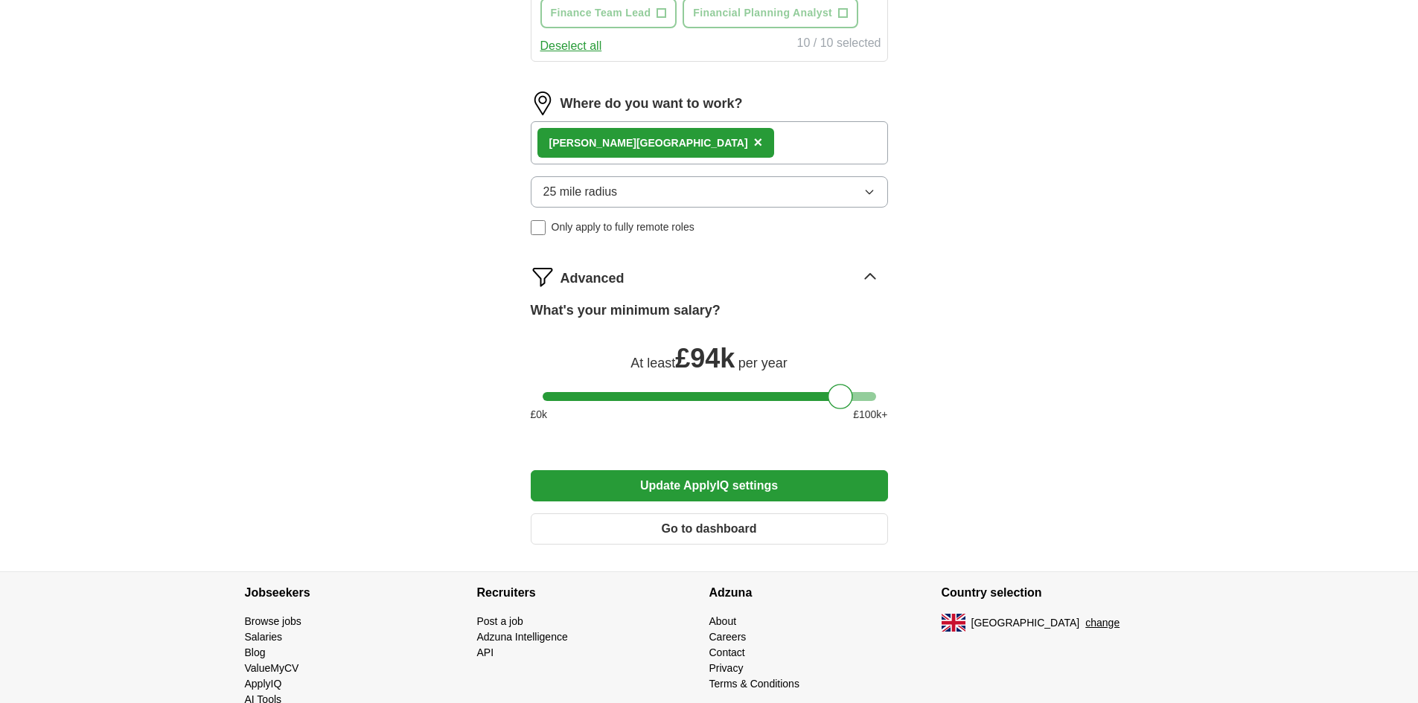
scroll to position [853, 0]
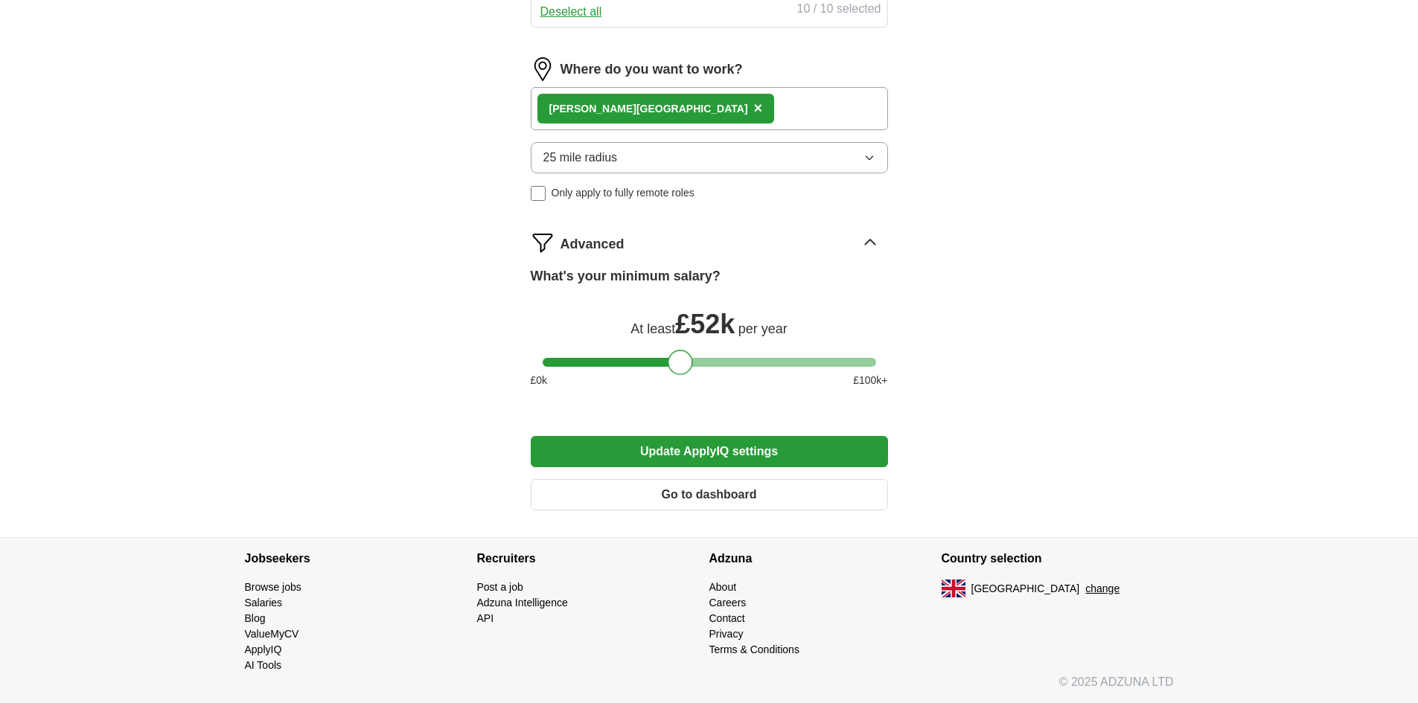
drag, startPoint x: 845, startPoint y: 363, endPoint x: 684, endPoint y: 379, distance: 161.5
click at [684, 379] on div "What's your minimum salary? At least £ 52k per year £ 0 k £ 100 k+" at bounding box center [709, 333] width 357 height 134
click at [674, 367] on div at bounding box center [672, 362] width 25 height 25
click at [729, 444] on button "Update ApplyIQ settings" at bounding box center [709, 451] width 357 height 31
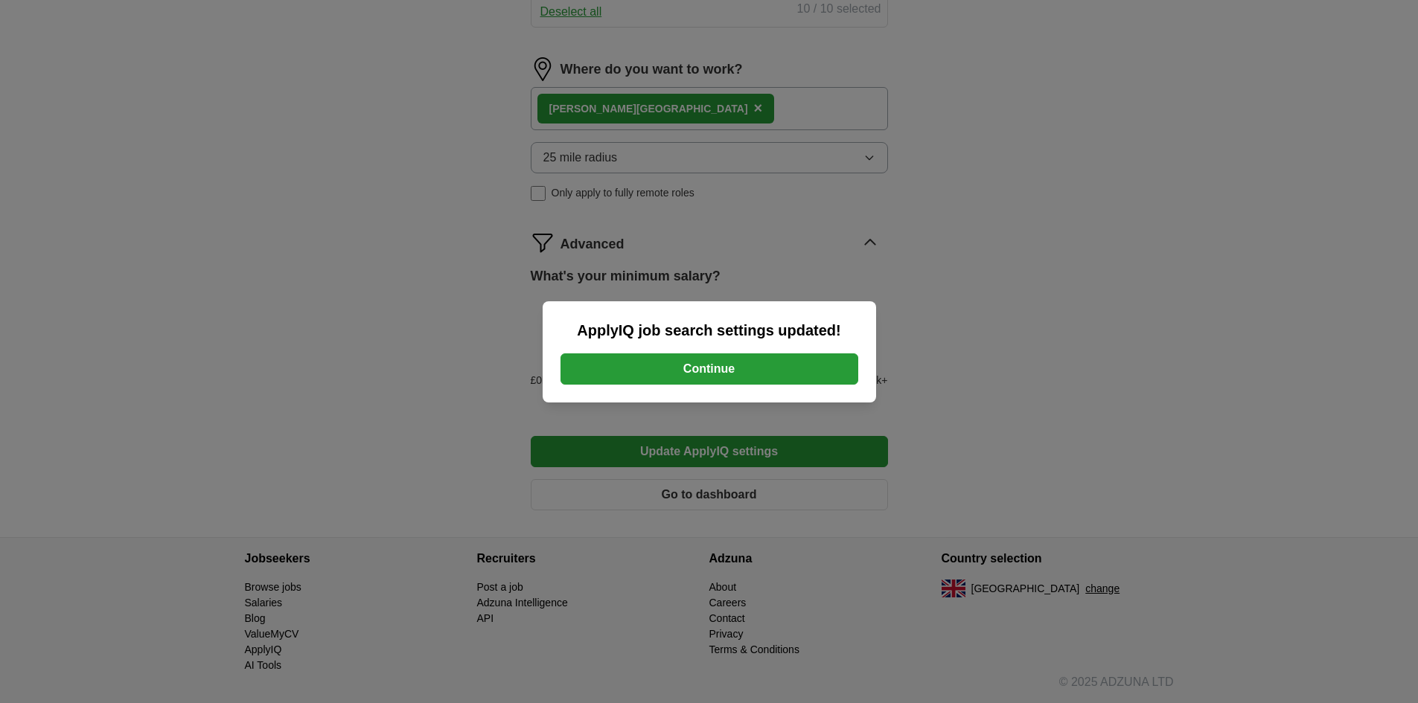
click at [729, 372] on button "Continue" at bounding box center [709, 368] width 298 height 31
